Goal: Task Accomplishment & Management: Manage account settings

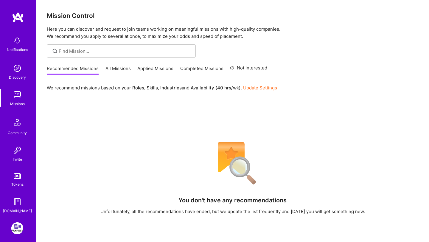
scroll to position [24, 0]
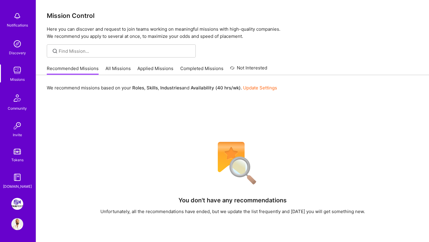
click at [124, 72] on link "All Missions" at bounding box center [117, 70] width 25 height 10
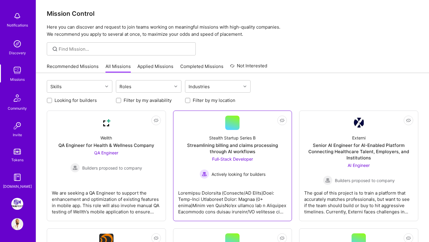
scroll to position [2, 0]
click at [198, 66] on link "Completed Missions" at bounding box center [201, 68] width 43 height 10
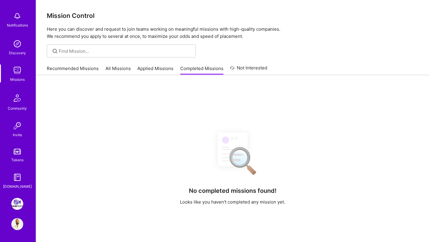
click at [155, 74] on link "Applied Missions" at bounding box center [155, 70] width 36 height 10
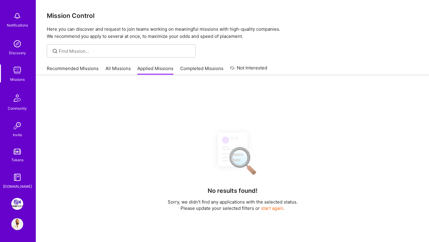
click at [193, 71] on link "Completed Missions" at bounding box center [201, 70] width 43 height 10
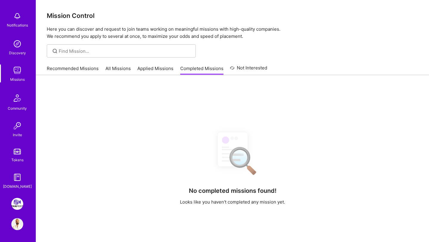
click at [171, 69] on link "Applied Missions" at bounding box center [155, 70] width 36 height 10
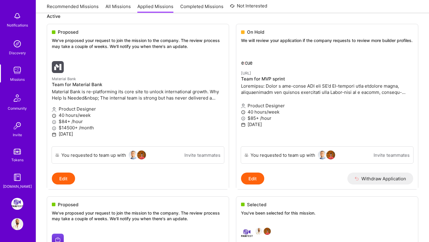
scroll to position [73, 0]
